Goal: Task Accomplishment & Management: Manage account settings

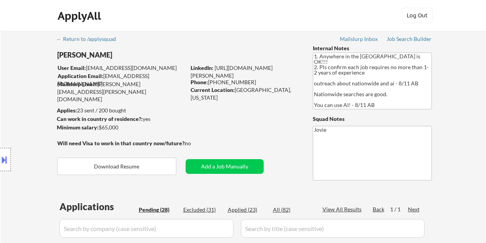
select select ""pending""
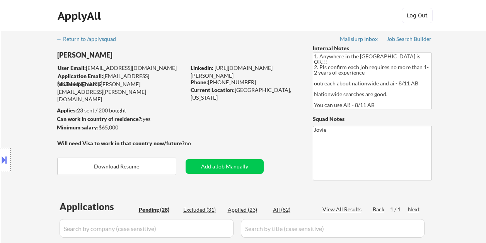
select select ""pending""
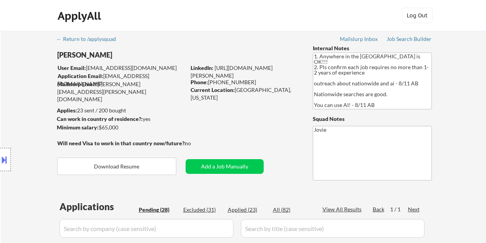
select select ""pending""
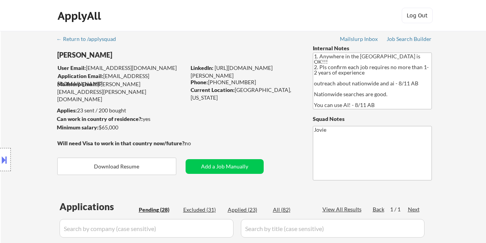
select select ""pending""
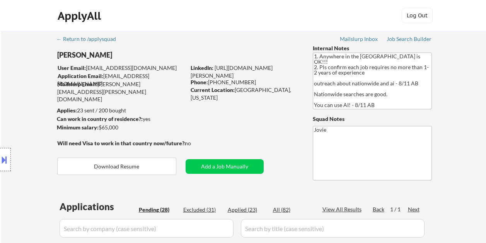
select select ""pending""
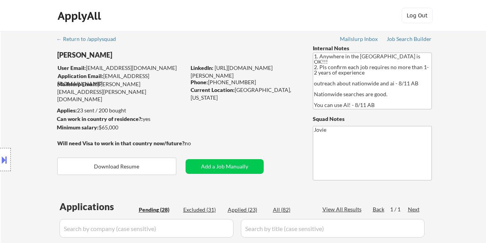
select select ""pending""
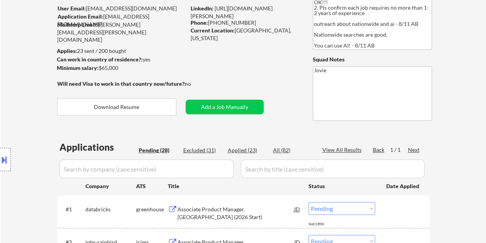
scroll to position [77, 0]
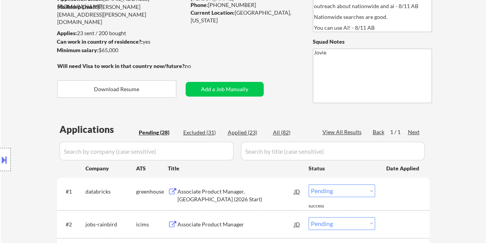
click at [233, 133] on div "Applied (23)" at bounding box center [247, 133] width 39 height 8
select select ""applied""
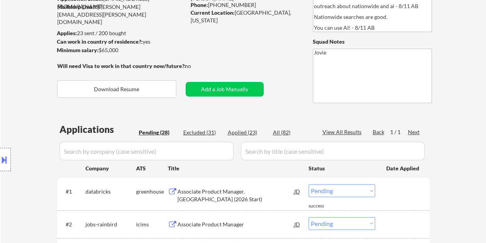
select select ""applied""
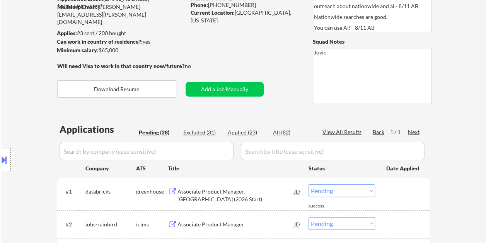
select select ""applied""
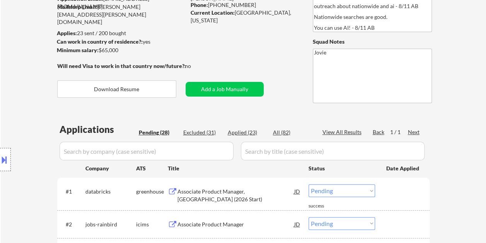
select select ""applied""
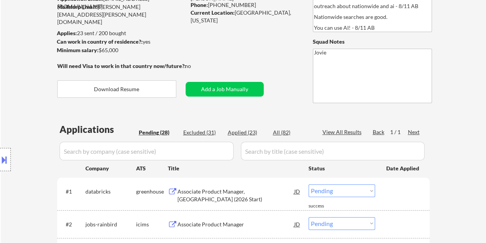
select select ""applied""
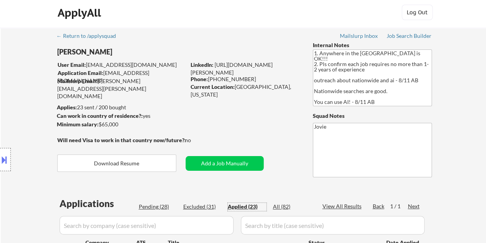
scroll to position [0, 0]
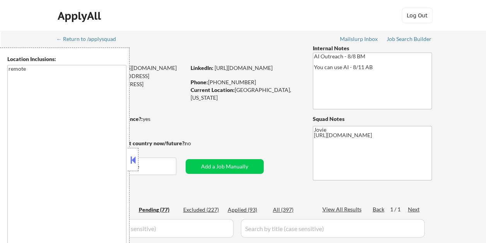
click at [133, 156] on button at bounding box center [133, 160] width 9 height 12
click at [135, 160] on button at bounding box center [133, 160] width 9 height 12
select select ""pending""
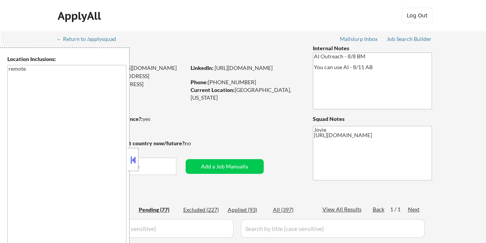
select select ""pending""
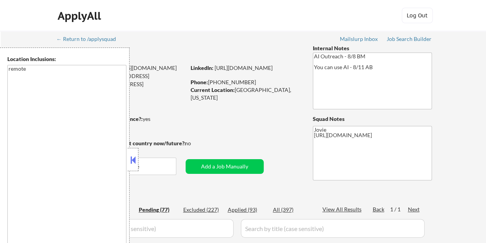
select select ""pending""
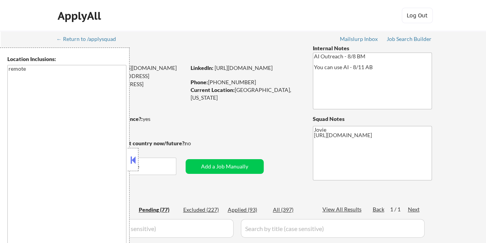
select select ""pending""
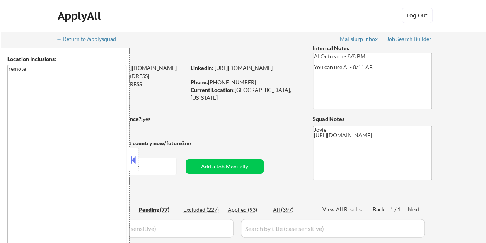
select select ""pending""
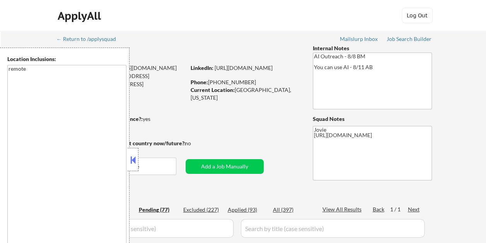
select select ""pending""
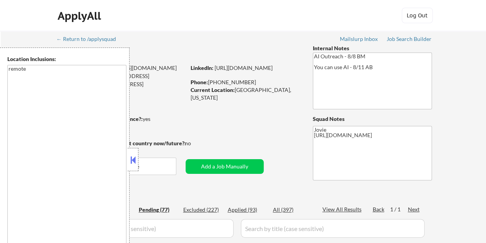
select select ""pending""
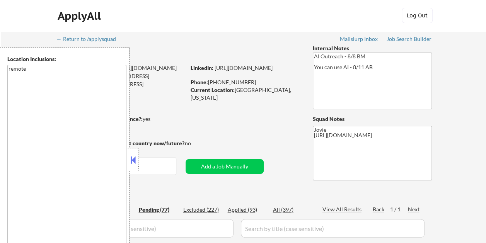
select select ""pending""
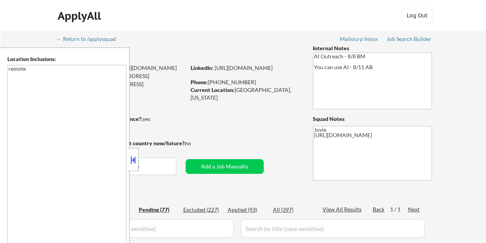
select select ""pending""
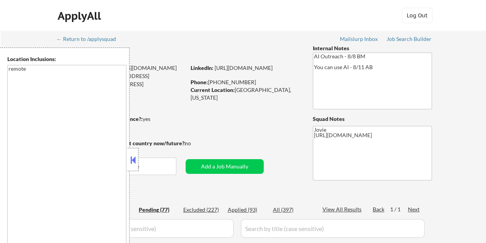
select select ""pending""
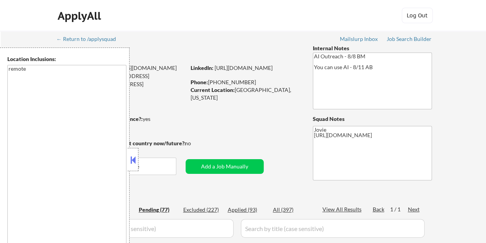
select select ""pending""
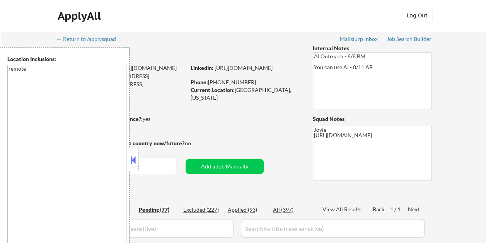
select select ""pending""
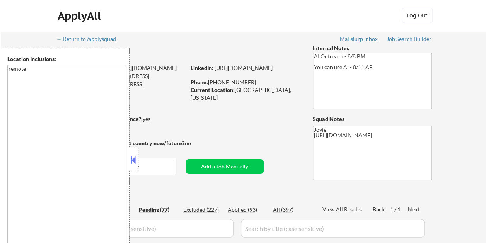
select select ""pending""
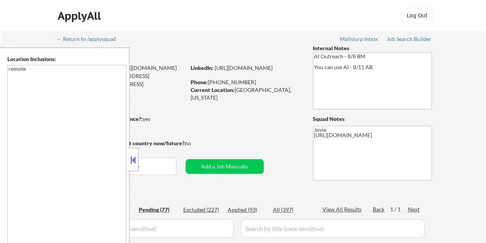
select select ""pending""
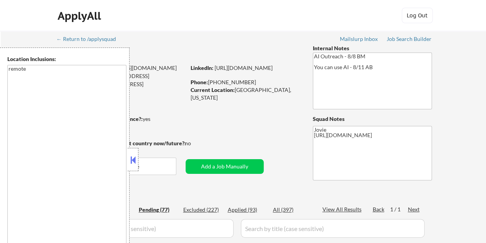
select select ""pending""
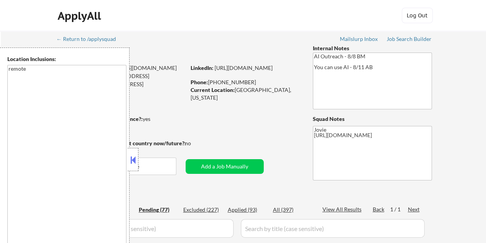
select select ""pending""
click at [136, 160] on button at bounding box center [133, 160] width 9 height 12
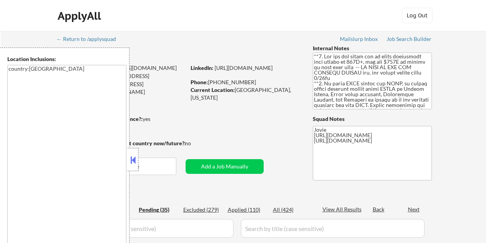
select select ""pending""
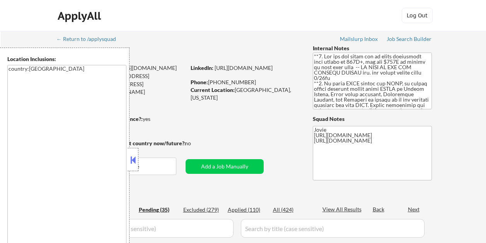
select select ""pending""
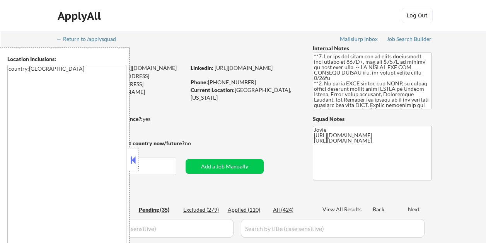
select select ""pending""
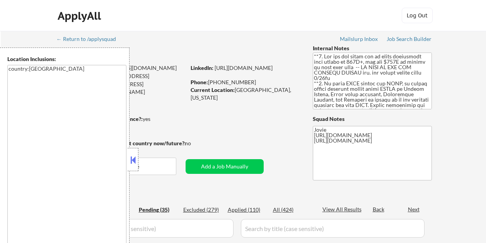
select select ""pending""
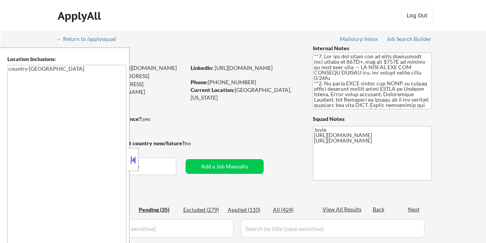
select select ""pending""
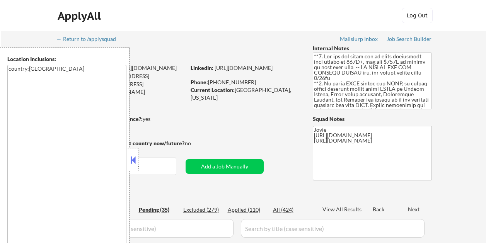
select select ""pending""
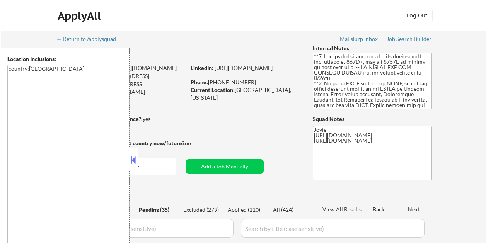
select select ""pending""
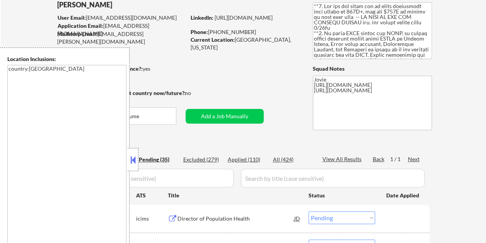
scroll to position [77, 0]
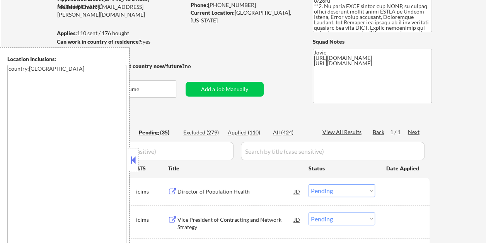
click at [134, 160] on button at bounding box center [133, 160] width 9 height 12
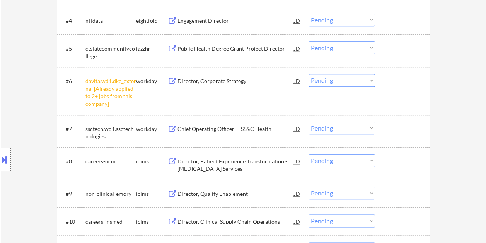
scroll to position [348, 0]
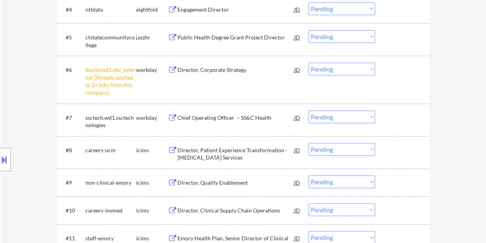
click at [401, 112] on div at bounding box center [403, 118] width 34 height 14
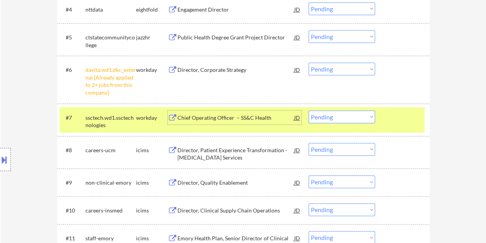
click at [234, 121] on div "Chief Operating Officer – SS&C Health" at bounding box center [235, 118] width 117 height 8
